Goal: Task Accomplishment & Management: Complete application form

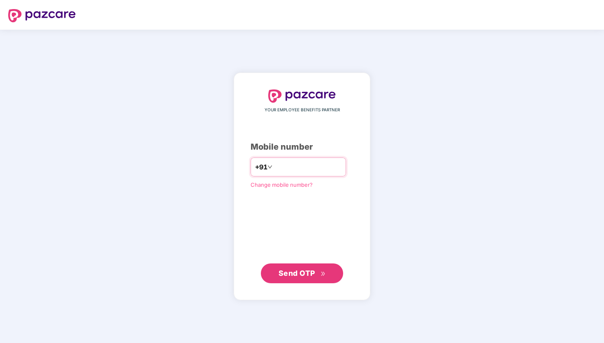
type input "**********"
click at [295, 267] on span "Send OTP" at bounding box center [302, 273] width 47 height 12
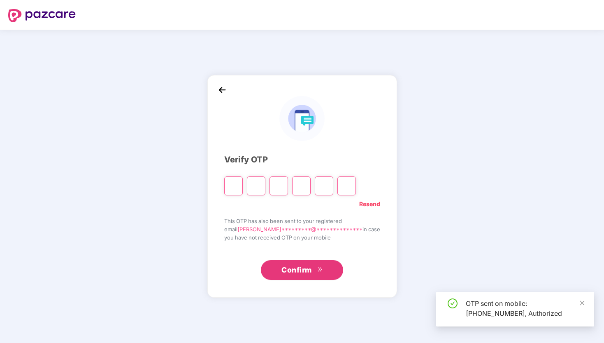
click at [242, 189] on input "Please enter verification code. Digit 1" at bounding box center [233, 185] width 19 height 19
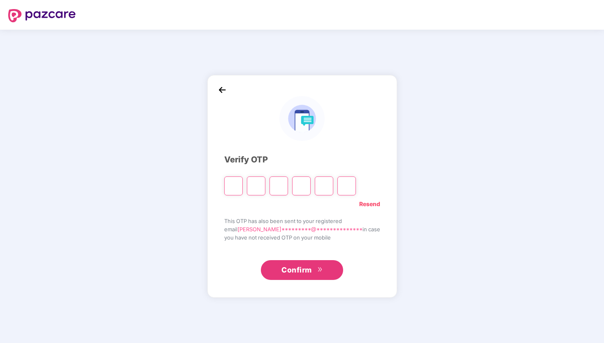
type input "*"
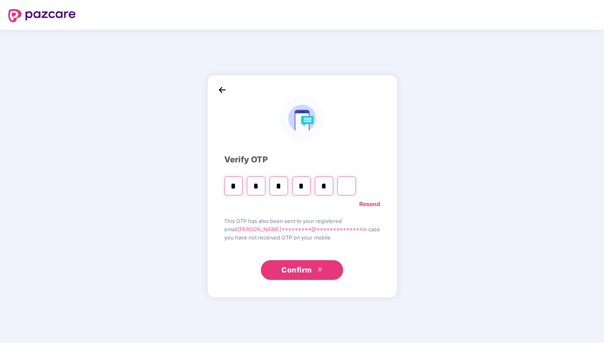
type input "*"
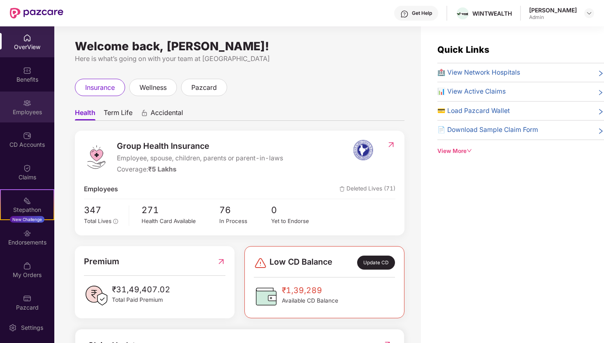
click at [24, 102] on img at bounding box center [27, 103] width 8 height 8
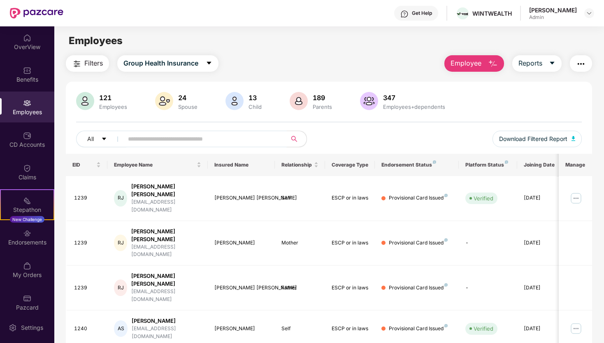
click at [155, 143] on input "text" at bounding box center [202, 139] width 148 height 12
type input "******"
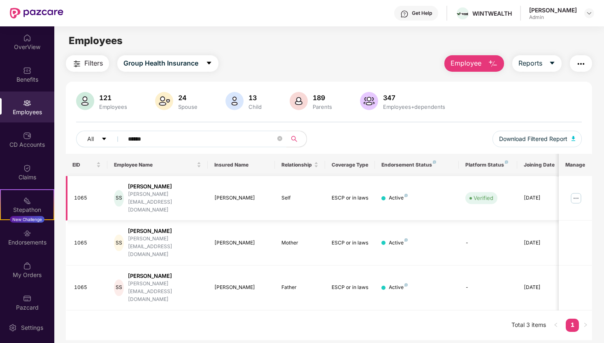
click at [577, 194] on img at bounding box center [576, 197] width 13 height 13
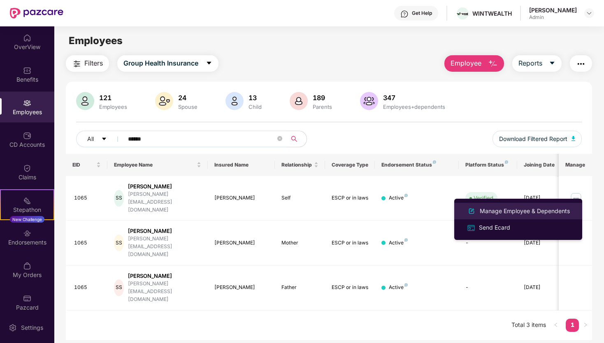
click at [517, 215] on div "Manage Employee & Dependents" at bounding box center [518, 211] width 107 height 10
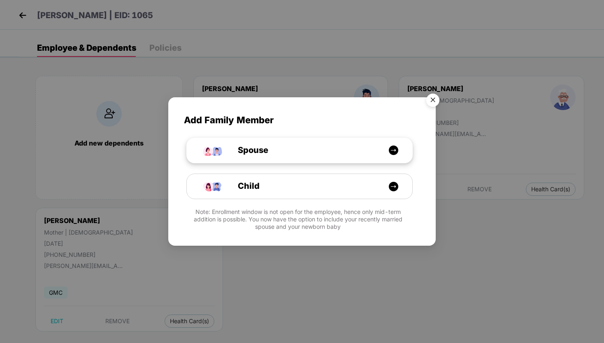
click at [380, 148] on div "Spouse" at bounding box center [303, 150] width 169 height 13
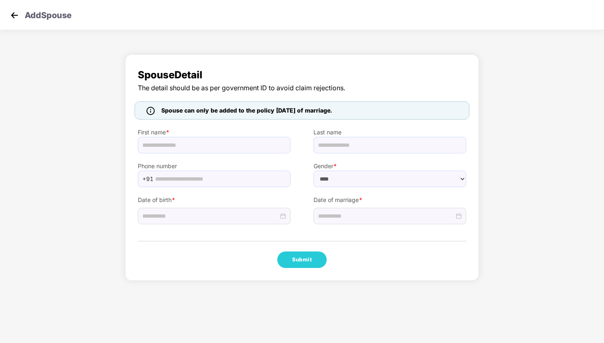
select select "******"
click at [454, 215] on input at bounding box center [386, 215] width 136 height 9
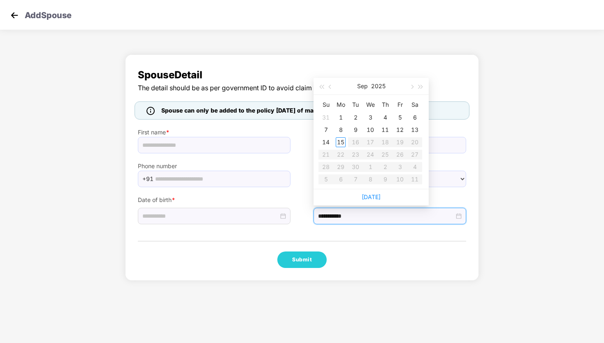
type input "**********"
click at [329, 86] on span "button" at bounding box center [331, 87] width 4 height 4
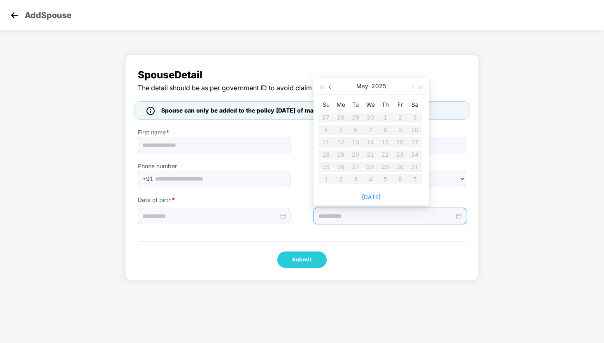
click at [329, 86] on span "button" at bounding box center [331, 87] width 4 height 4
click at [332, 86] on span "button" at bounding box center [331, 87] width 4 height 4
click at [329, 84] on button "button" at bounding box center [330, 86] width 9 height 16
click at [327, 67] on span "Spouse Detail" at bounding box center [302, 75] width 329 height 16
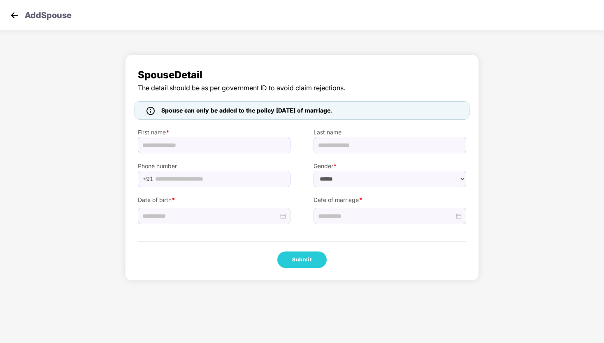
click at [226, 163] on label "Phone number" at bounding box center [214, 165] width 153 height 9
click at [201, 154] on div "Phone number +91" at bounding box center [214, 170] width 176 height 34
click at [151, 109] on img at bounding box center [151, 111] width 8 height 8
drag, startPoint x: 163, startPoint y: 111, endPoint x: 467, endPoint y: 104, distance: 303.9
click at [467, 104] on div "Spouse can only be added to the policy [DATE] of marriage." at bounding box center [302, 110] width 335 height 18
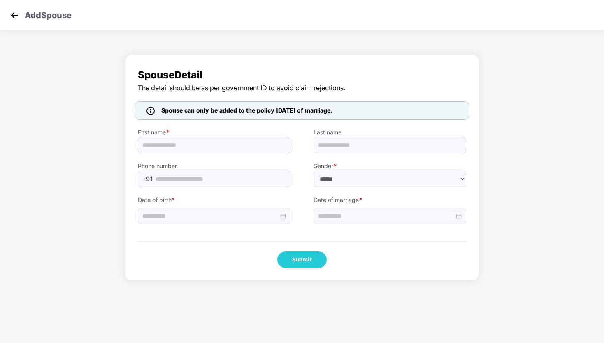
click at [467, 104] on div "Spouse can only be added to the policy [DATE] of marriage." at bounding box center [302, 110] width 335 height 18
drag, startPoint x: 376, startPoint y: 105, endPoint x: 172, endPoint y: 105, distance: 203.8
click at [172, 105] on div "Spouse can only be added to the policy [DATE] of marriage." at bounding box center [302, 110] width 335 height 18
drag, startPoint x: 161, startPoint y: 108, endPoint x: 361, endPoint y: 110, distance: 200.1
click at [361, 110] on div "Spouse can only be added to the policy [DATE] of marriage." at bounding box center [302, 110] width 335 height 18
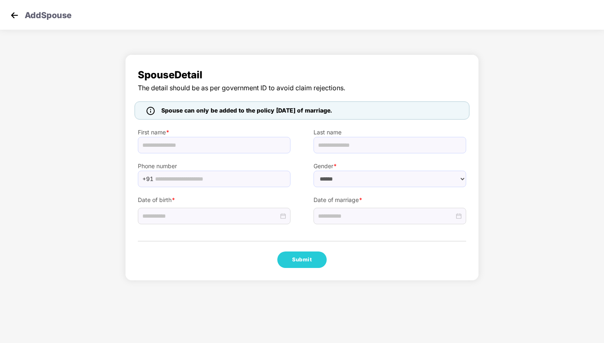
click at [361, 110] on div "Spouse can only be added to the policy [DATE] of marriage." at bounding box center [302, 110] width 335 height 18
click at [13, 17] on img at bounding box center [14, 15] width 12 height 12
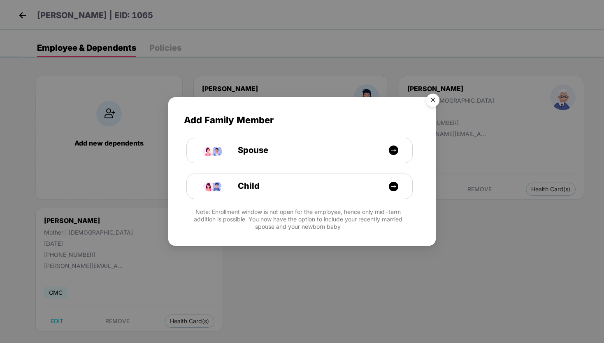
click at [433, 100] on img "Close" at bounding box center [433, 101] width 23 height 23
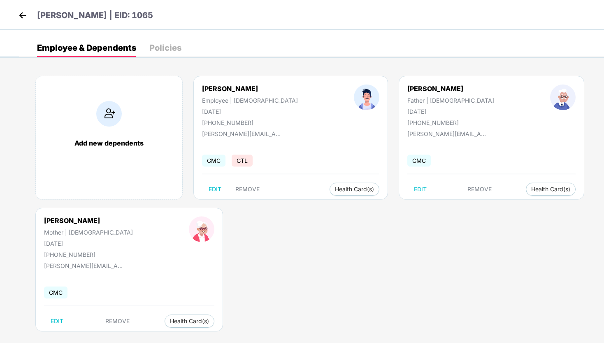
click at [22, 13] on img at bounding box center [22, 15] width 12 height 12
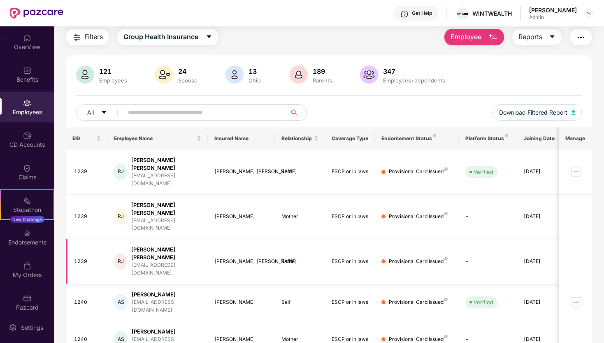
scroll to position [163, 0]
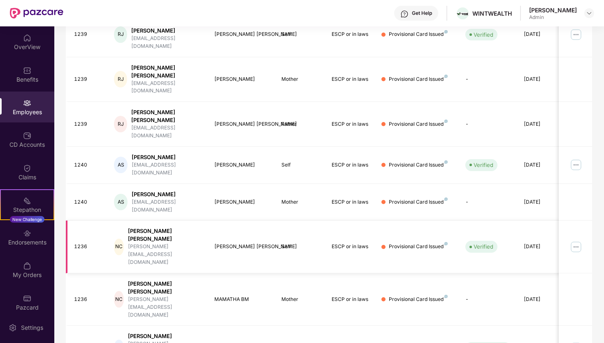
scroll to position [0, 0]
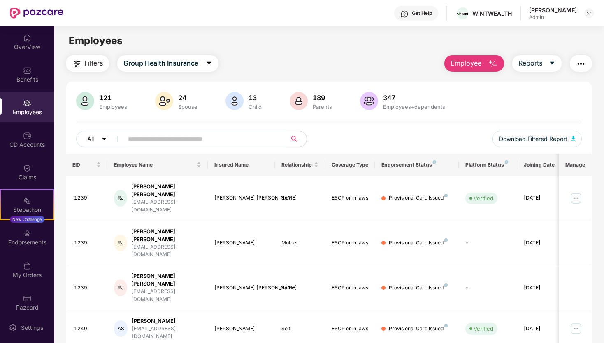
click at [31, 103] on div "Employees" at bounding box center [27, 106] width 54 height 31
click at [479, 65] on span "Employee" at bounding box center [466, 63] width 31 height 10
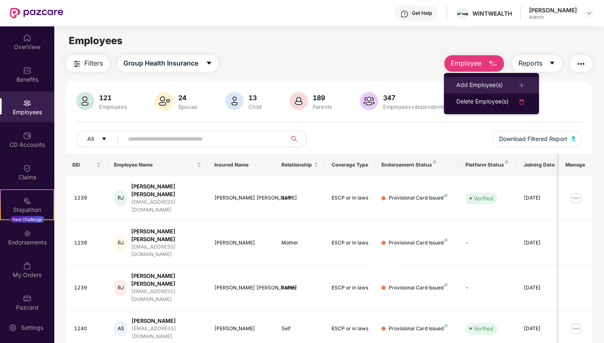
click at [478, 83] on div "Add Employee(s)" at bounding box center [480, 85] width 47 height 10
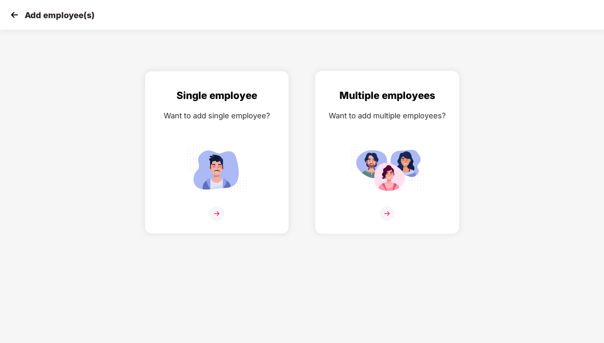
click at [326, 145] on div "Multiple employees Want to add multiple employees?" at bounding box center [387, 159] width 127 height 143
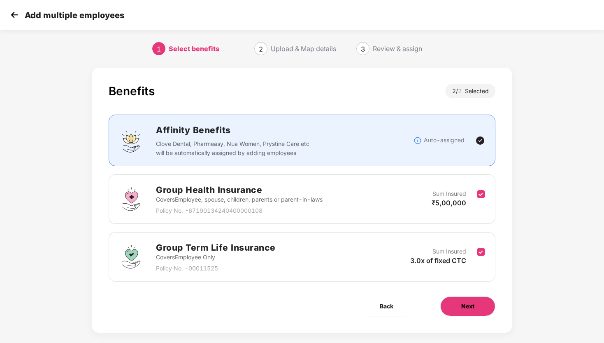
click at [478, 305] on button "Next" at bounding box center [468, 306] width 55 height 20
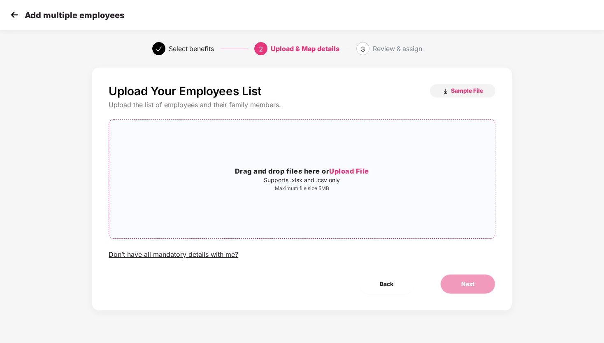
click at [324, 196] on div "Drag and drop files here or Upload File Supports .xlsx and .csv only Maximum fi…" at bounding box center [302, 178] width 386 height 105
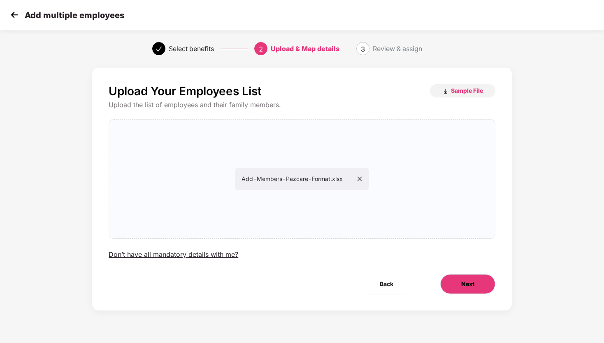
click at [467, 289] on button "Next" at bounding box center [468, 284] width 55 height 20
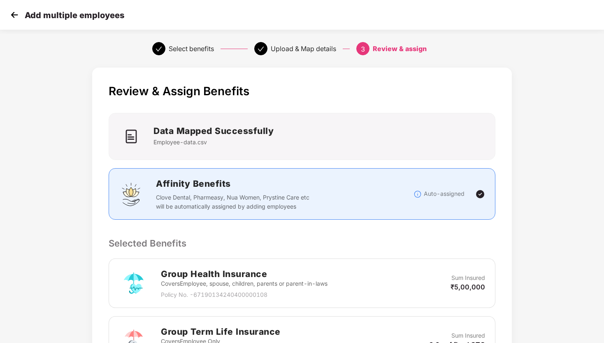
scroll to position [174, 0]
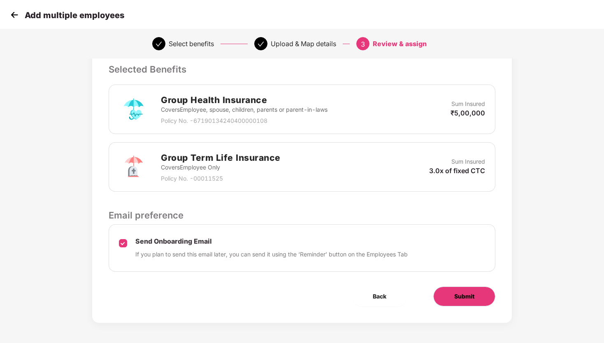
click at [463, 292] on span "Submit" at bounding box center [465, 296] width 20 height 9
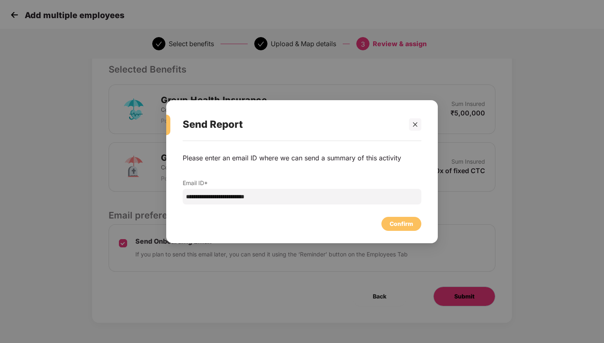
scroll to position [0, 0]
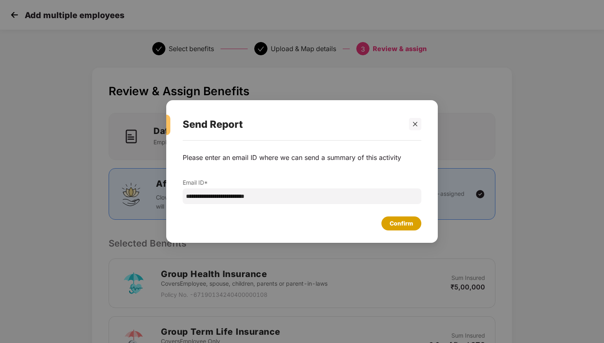
click at [396, 226] on div "Confirm" at bounding box center [401, 223] width 23 height 9
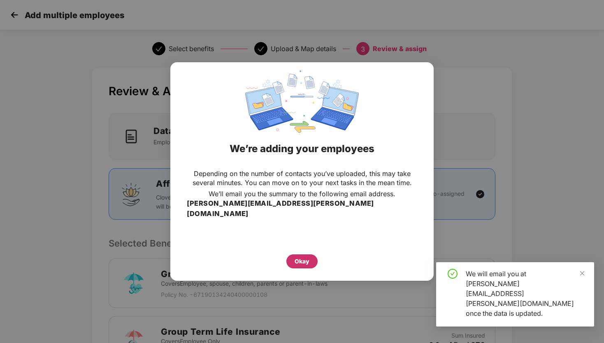
click at [302, 257] on div "Okay" at bounding box center [302, 261] width 15 height 9
